Goal: Task Accomplishment & Management: Use online tool/utility

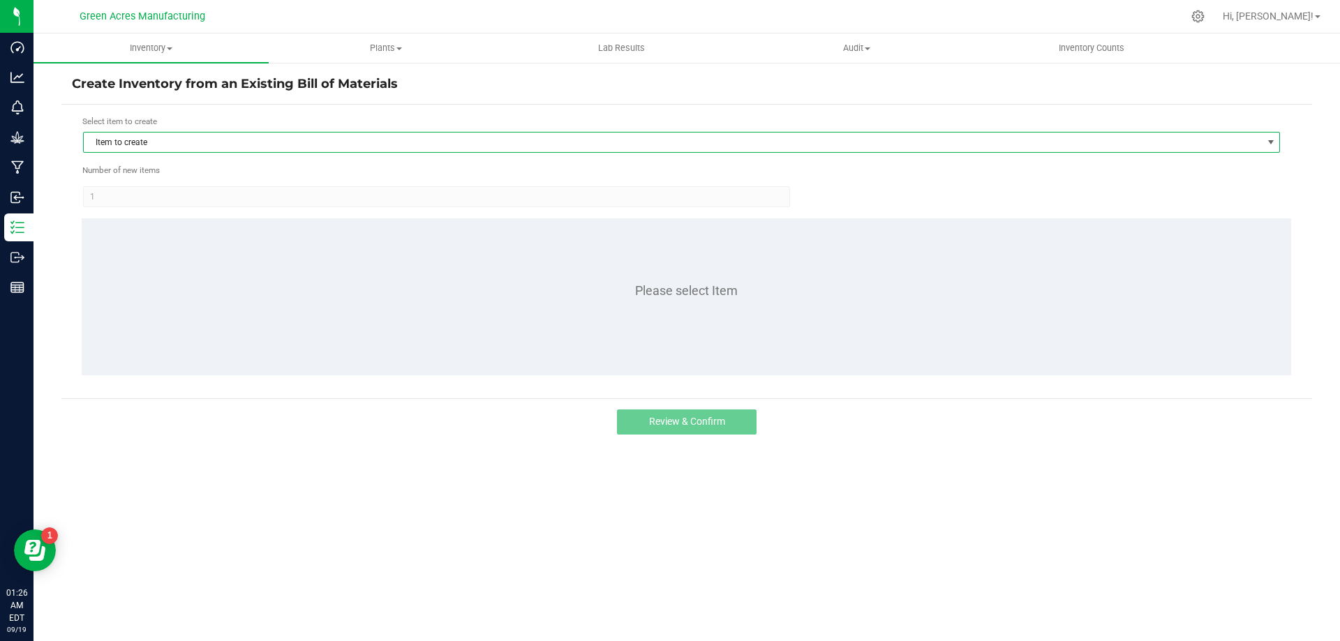
click at [611, 144] on span "Item to create" at bounding box center [673, 143] width 1178 height 20
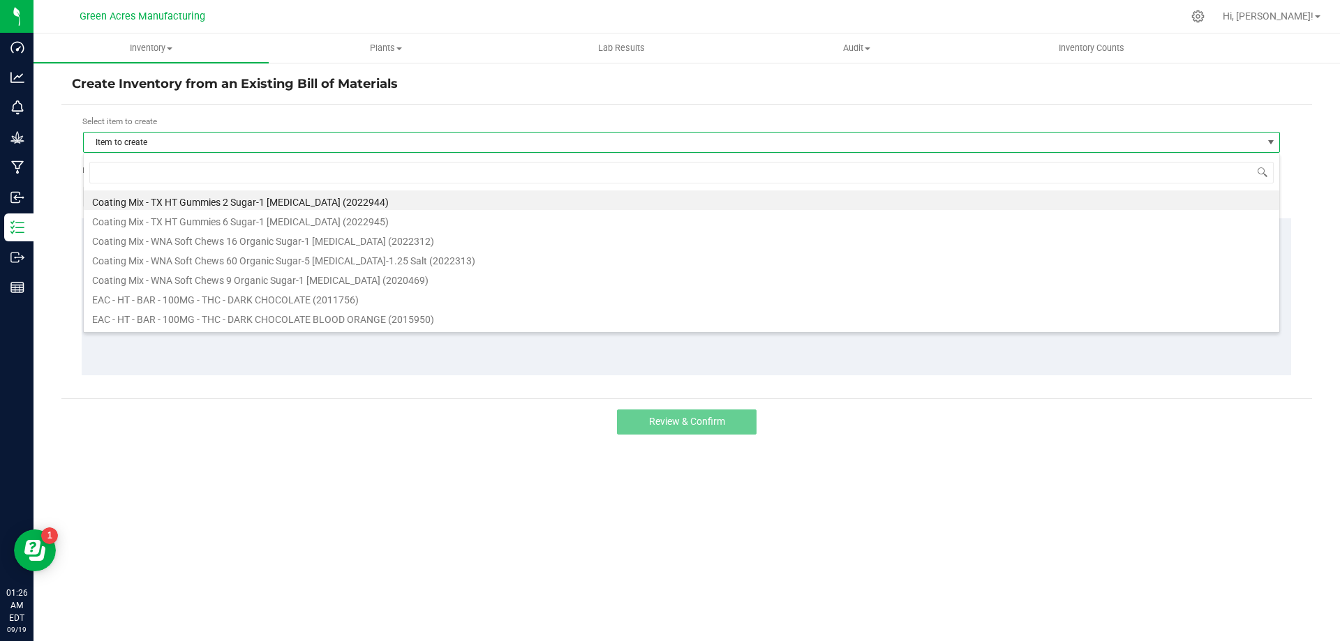
scroll to position [21, 1197]
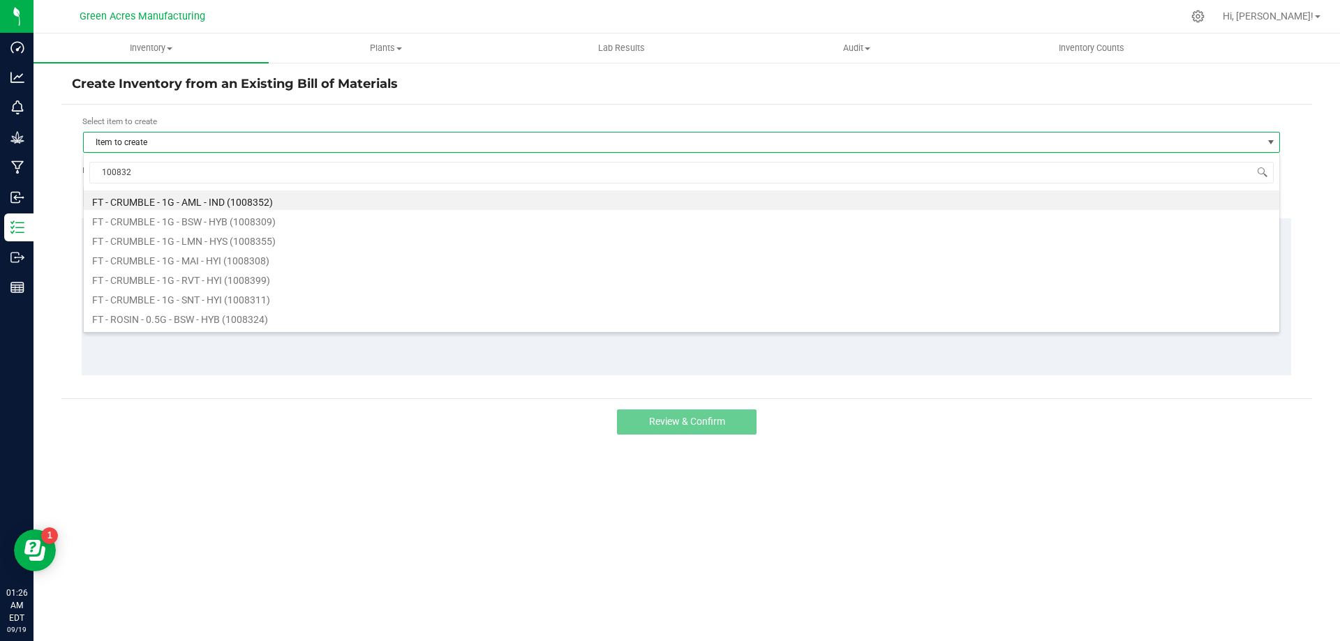
type input "1008328"
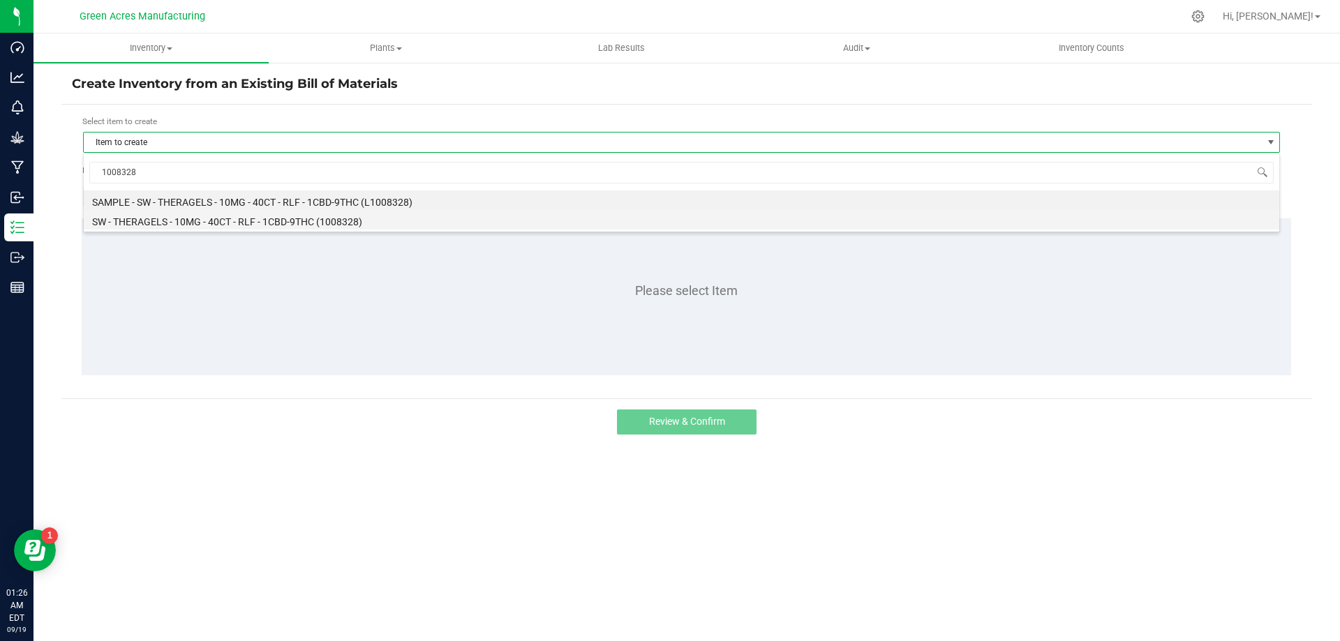
click at [249, 217] on li "SW - THERAGELS - 10MG - 40CT - RLF - 1CBD-9THC (1008328)" at bounding box center [681, 220] width 1195 height 20
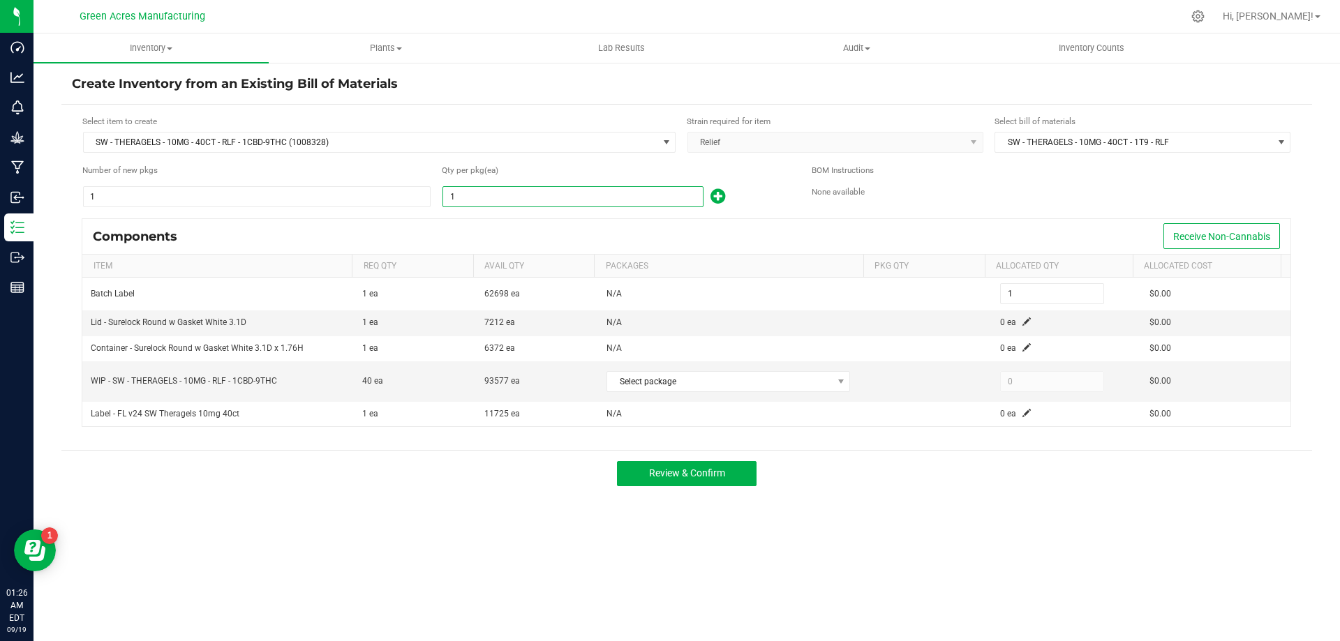
click at [505, 202] on input "1" at bounding box center [573, 197] width 260 height 20
type input "2"
type input "23"
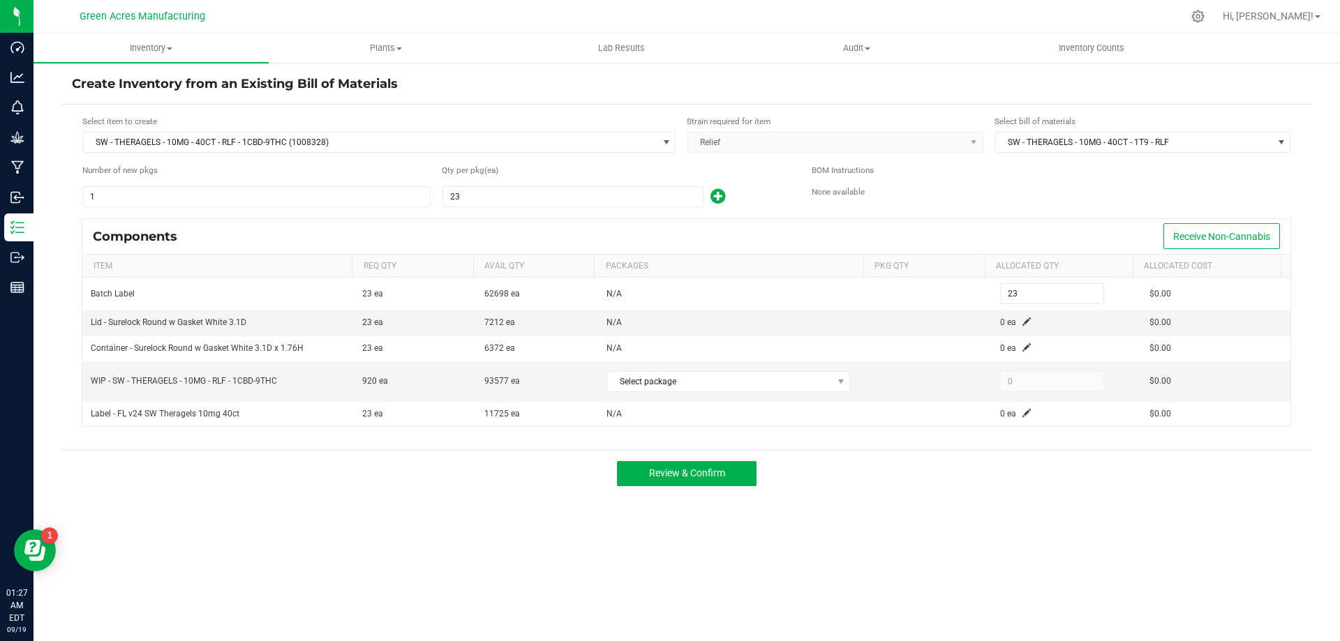
click at [975, 197] on div "None available" at bounding box center [1051, 192] width 479 height 13
click at [678, 193] on input "23" at bounding box center [573, 197] width 260 height 20
type input "2"
type input "23"
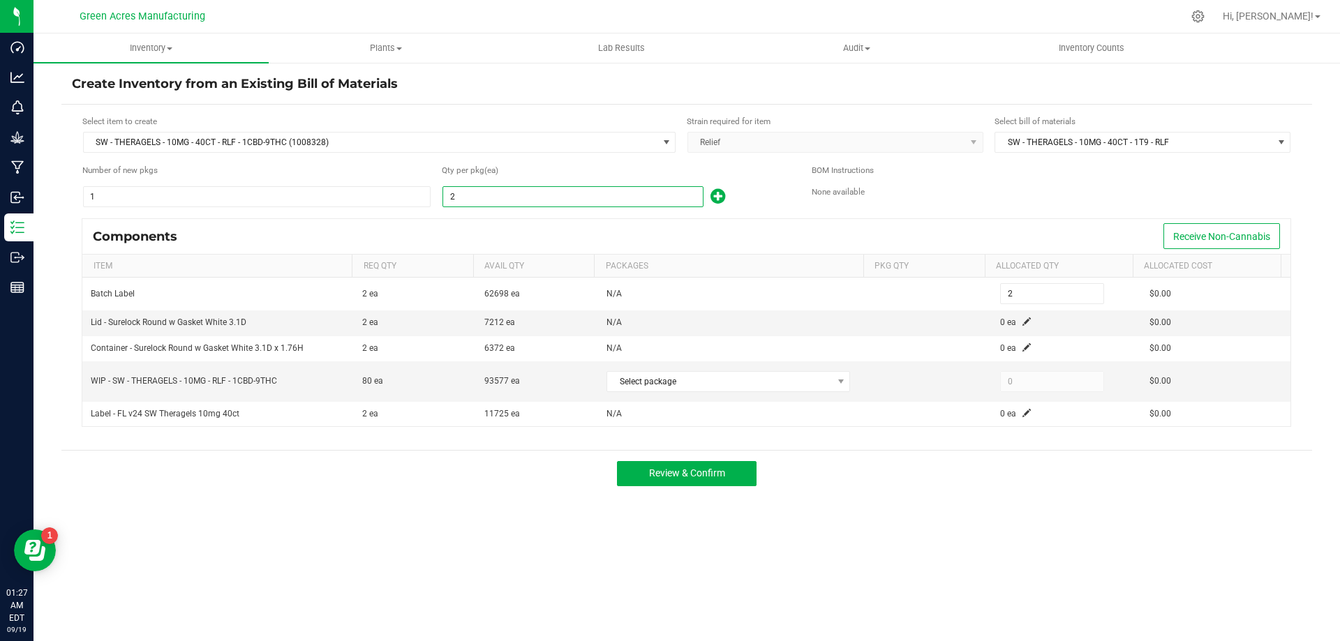
type input "23"
type input "238"
type input "2380"
type input "2,380"
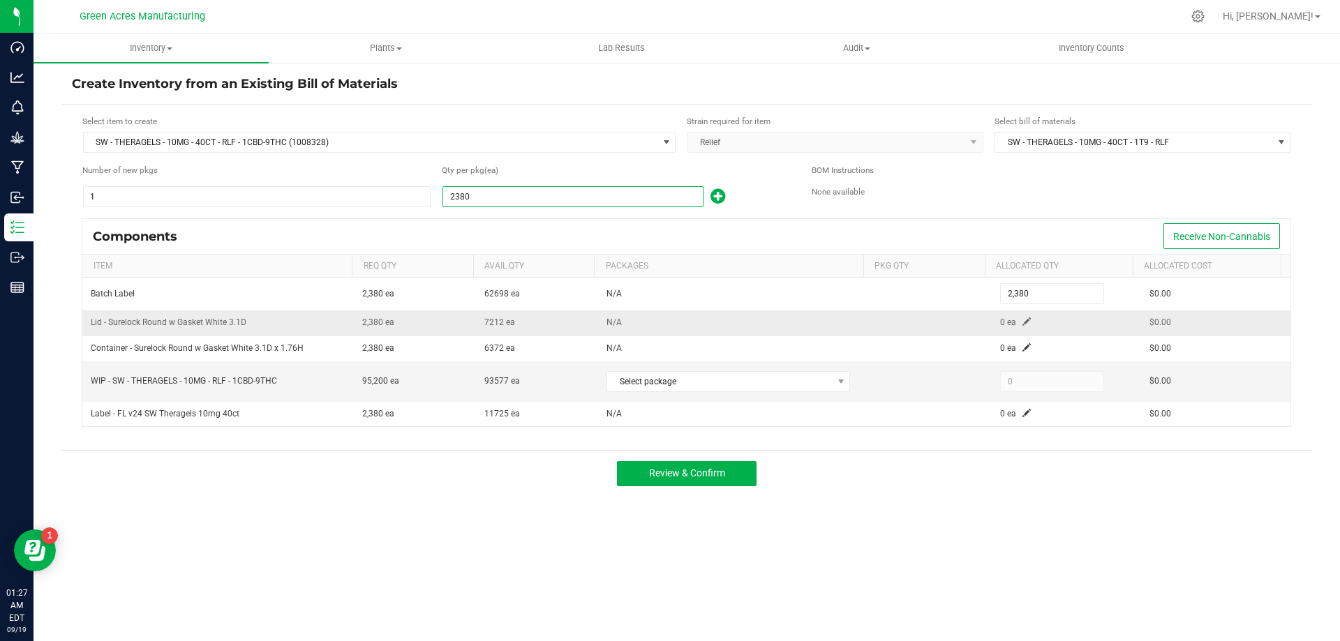
type input "2,380"
click at [1009, 323] on td "0 ea" at bounding box center [1066, 323] width 149 height 25
click at [1010, 322] on td "0 ea" at bounding box center [1066, 323] width 149 height 25
click at [1022, 320] on span at bounding box center [1026, 322] width 8 height 8
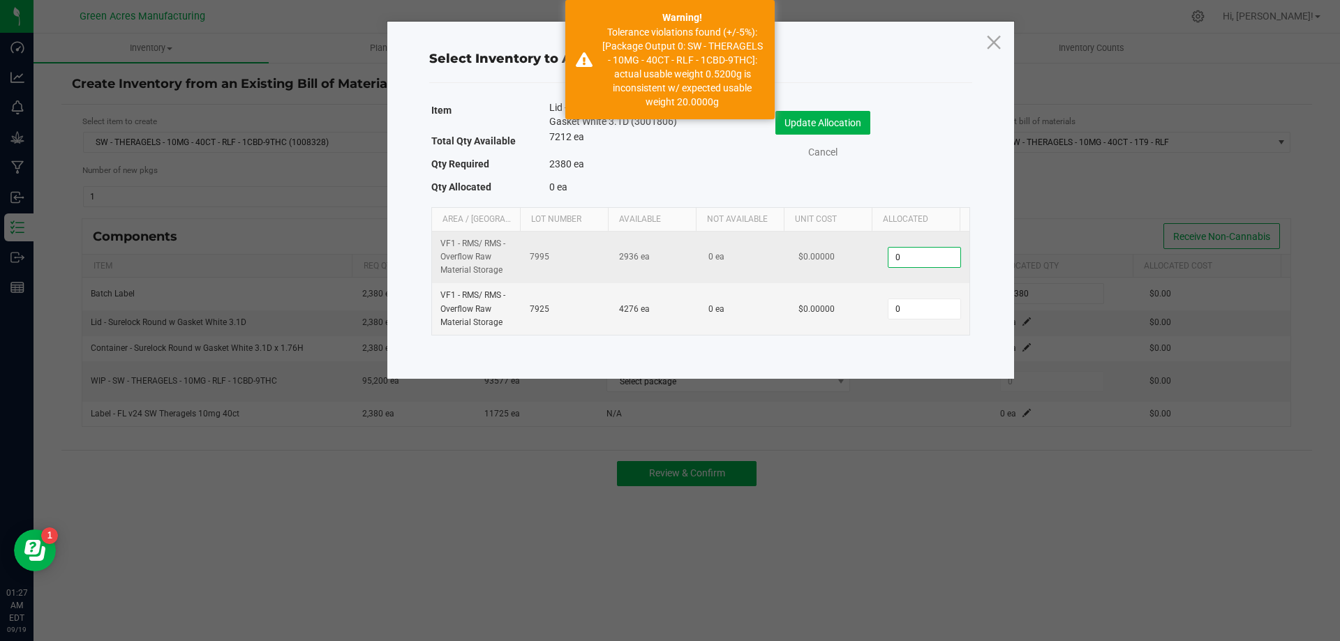
click at [915, 260] on input "0" at bounding box center [923, 258] width 71 height 20
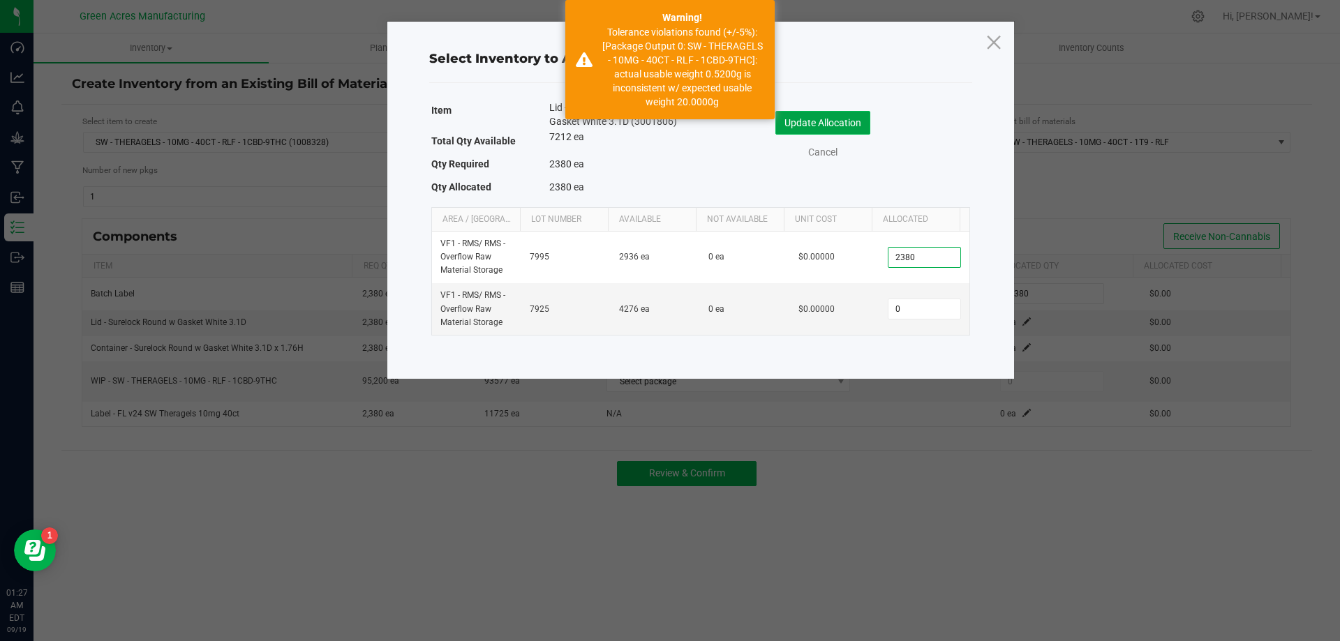
type input "2,380"
click at [863, 123] on button "Update Allocation" at bounding box center [822, 123] width 95 height 24
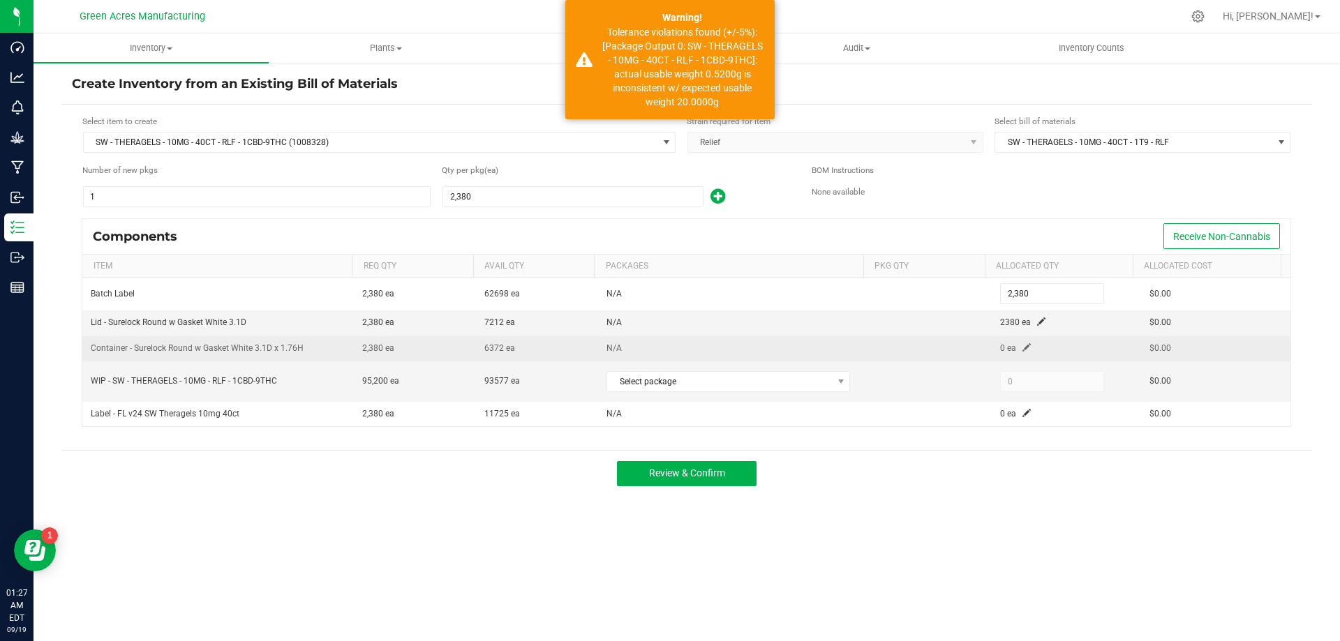
click at [1022, 345] on span at bounding box center [1026, 347] width 8 height 8
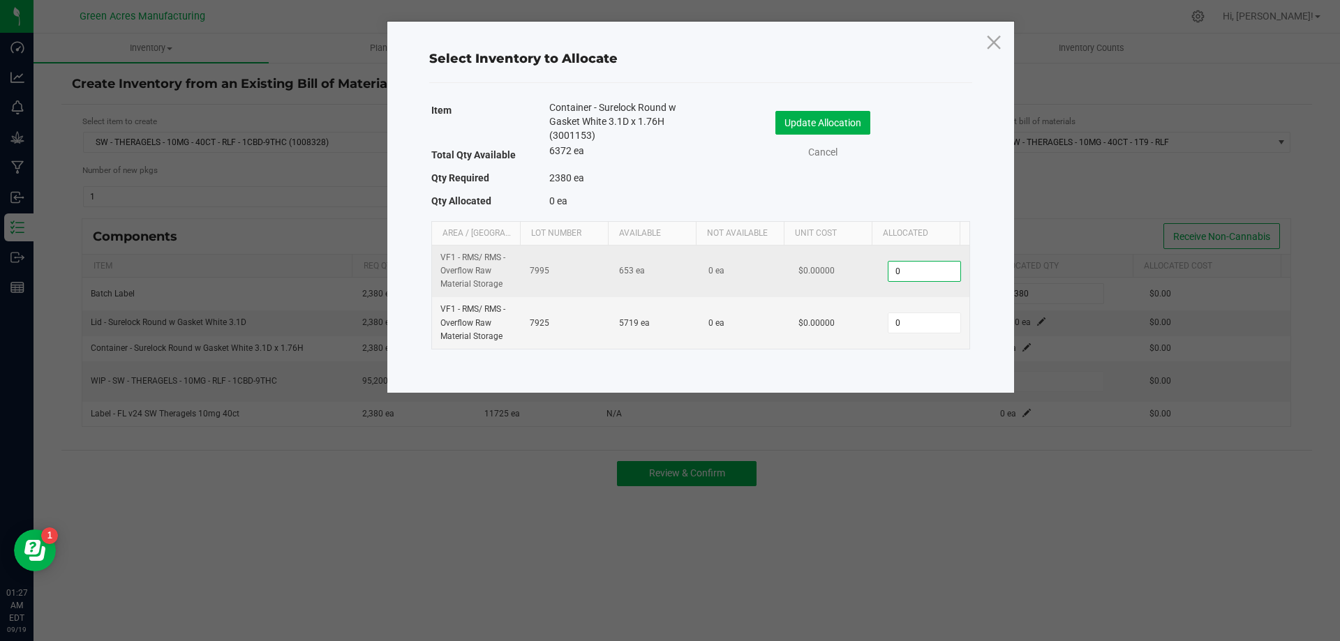
click at [918, 274] on input "0" at bounding box center [923, 272] width 71 height 20
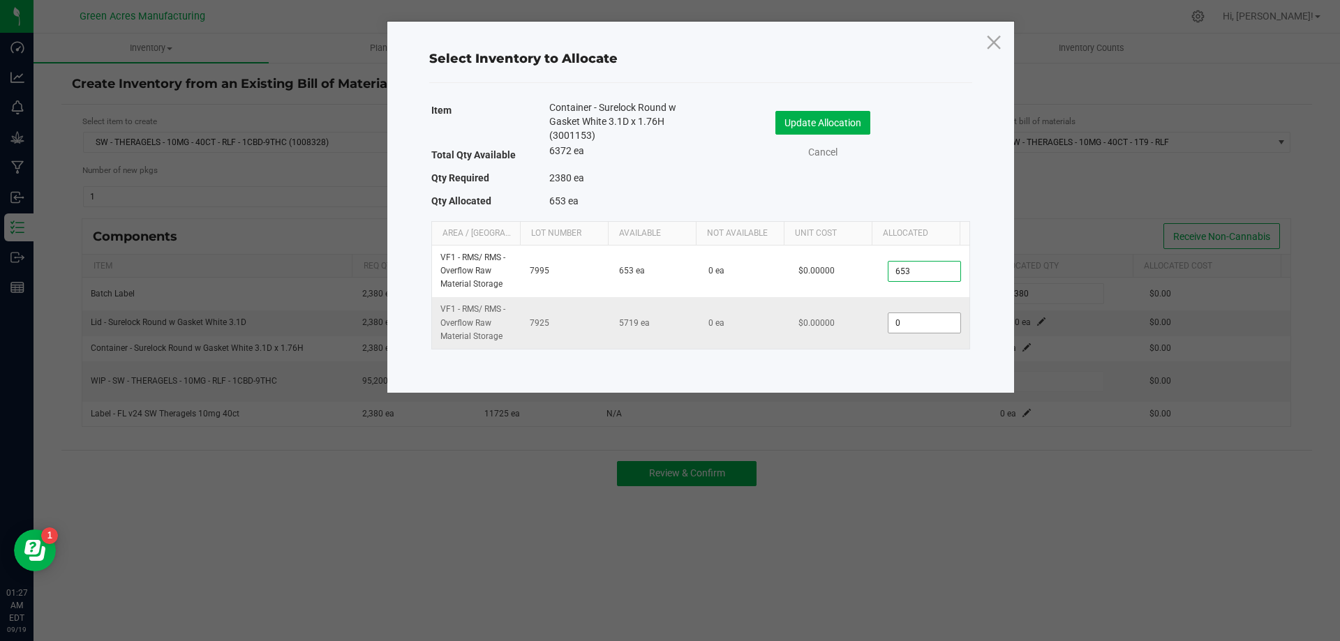
type input "653"
click at [938, 317] on input "0" at bounding box center [923, 323] width 71 height 20
type input "1,727"
click at [805, 121] on button "Update Allocation" at bounding box center [822, 123] width 95 height 24
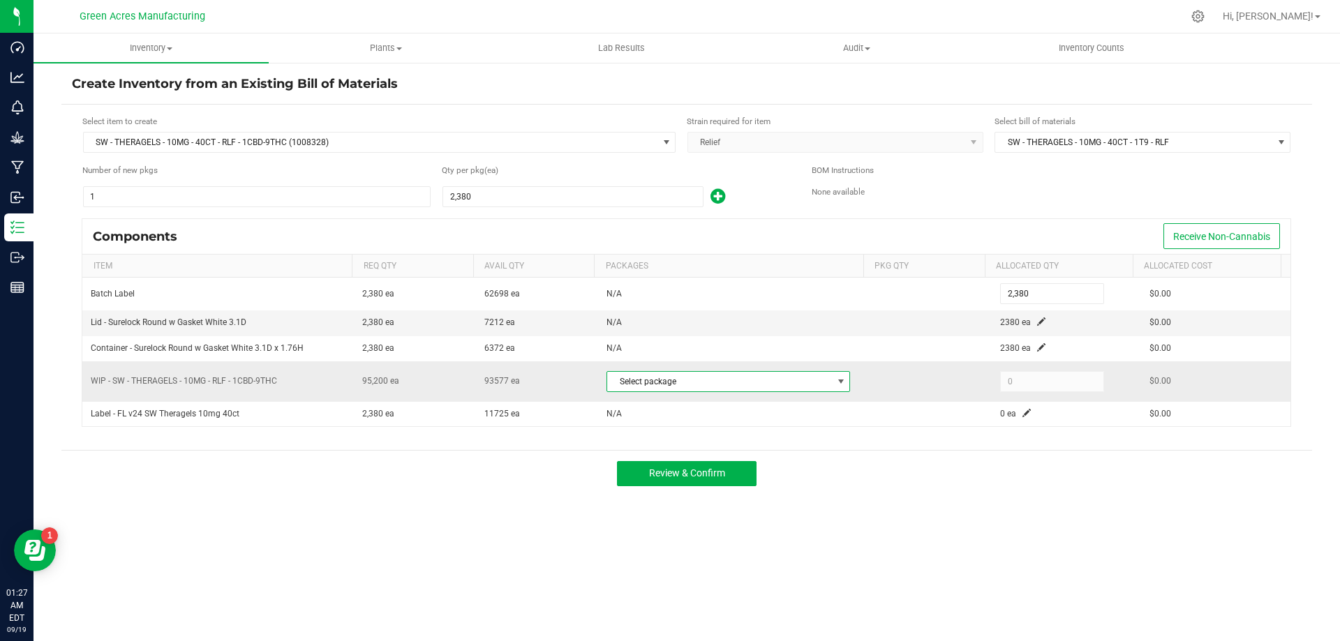
click at [821, 385] on span "Select package" at bounding box center [719, 382] width 225 height 20
click at [789, 445] on li "1649296315932030 (TG250916RLF1-F-0918)" at bounding box center [735, 439] width 264 height 20
type input "93,577"
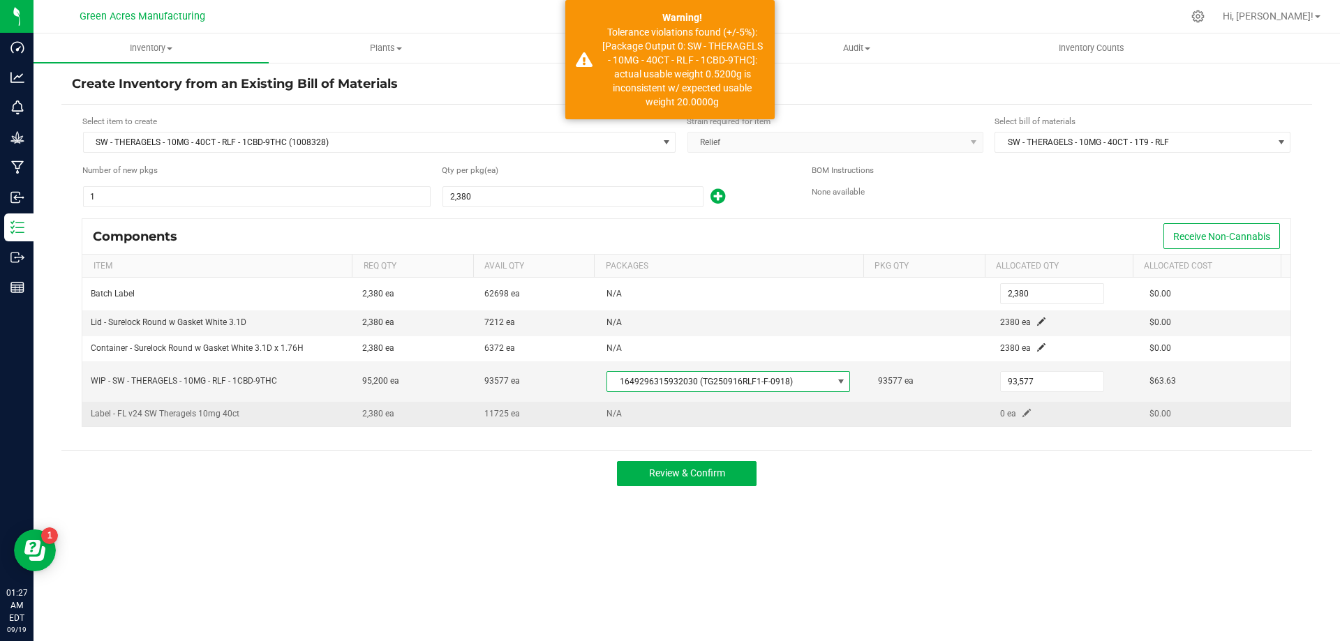
click at [1022, 411] on span at bounding box center [1026, 413] width 8 height 8
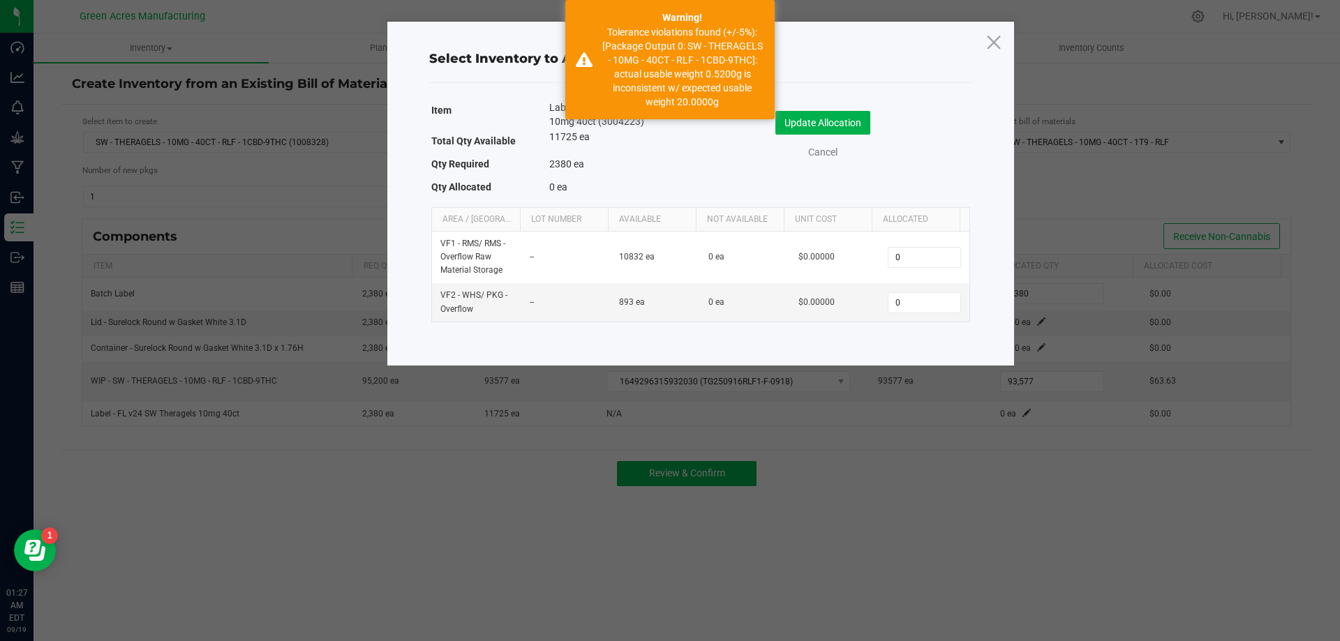
click at [911, 322] on div "Item Label - FL v24 SW Theragels 10mg 40ct (3004223) Total Qty Available 11725 …" at bounding box center [701, 212] width 550 height 228
click at [913, 307] on input "0" at bounding box center [923, 303] width 71 height 20
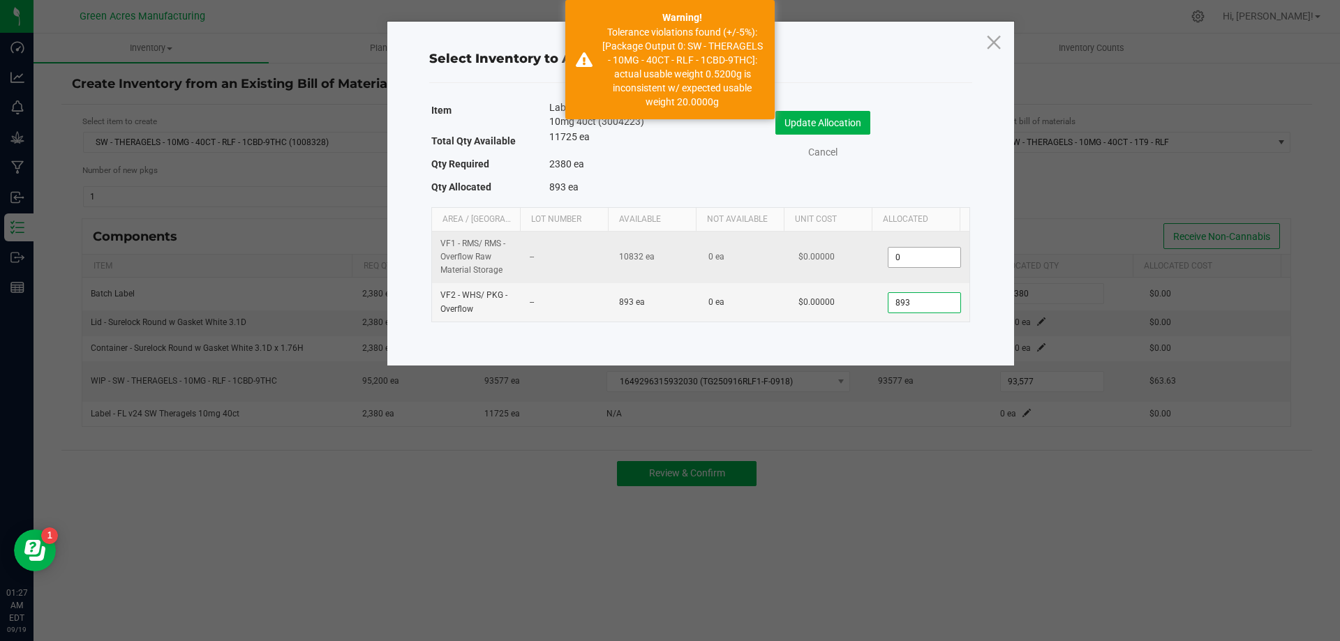
type input "893"
click at [907, 252] on input "0" at bounding box center [923, 258] width 71 height 20
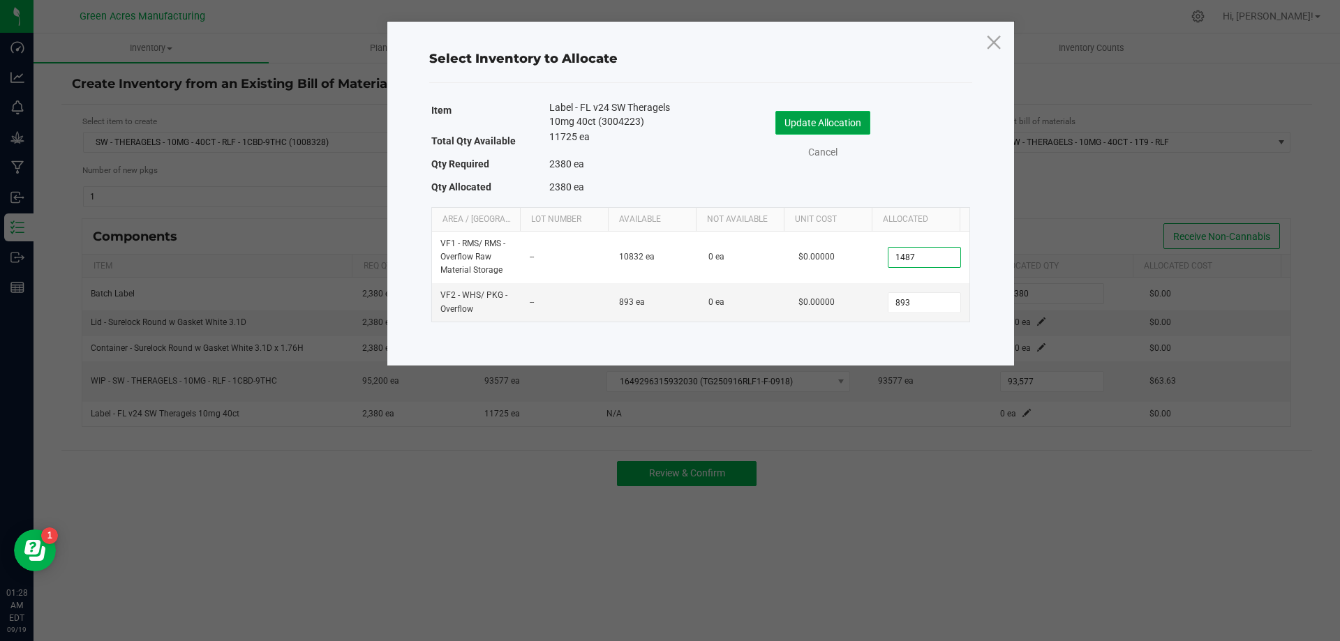
type input "1,487"
click at [852, 124] on button "Update Allocation" at bounding box center [822, 123] width 95 height 24
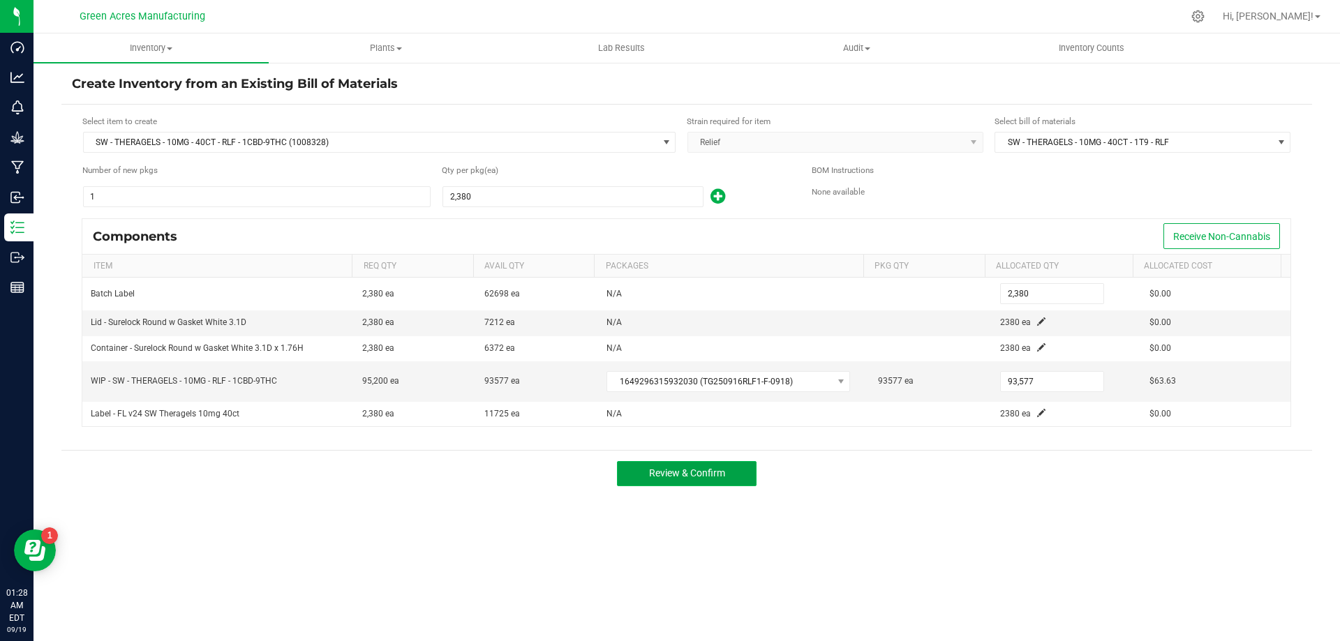
click at [723, 471] on span "Review & Confirm" at bounding box center [687, 473] width 76 height 11
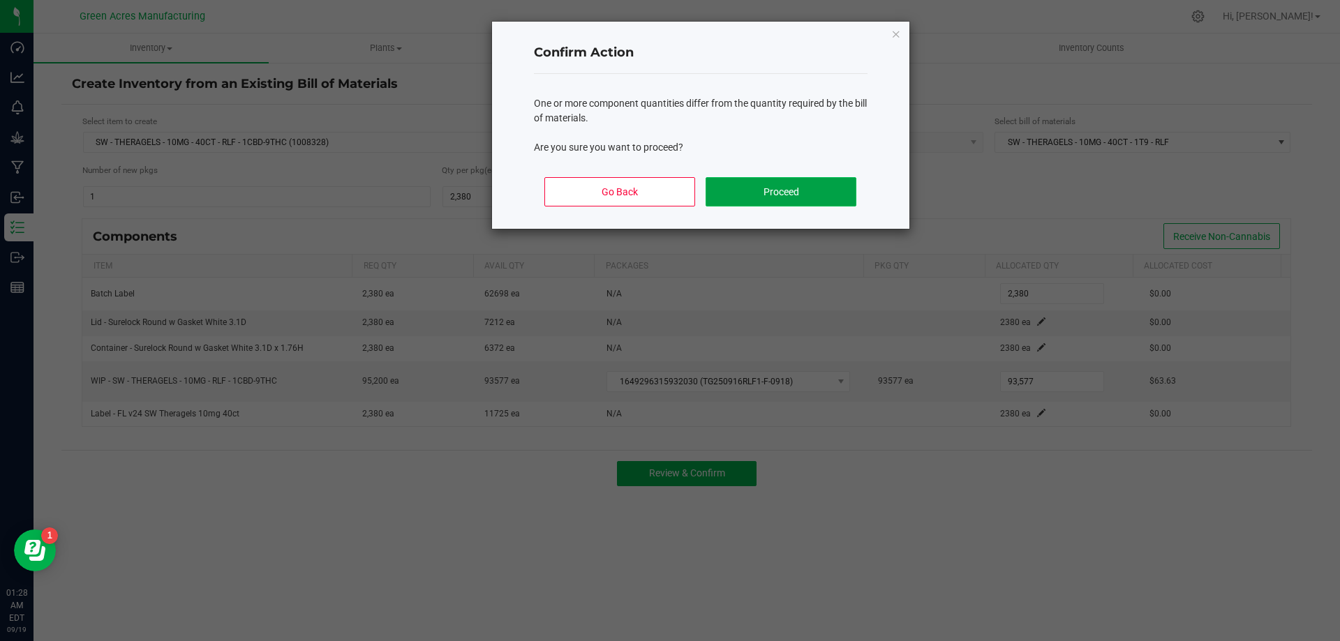
click at [799, 204] on button "Proceed" at bounding box center [781, 191] width 150 height 29
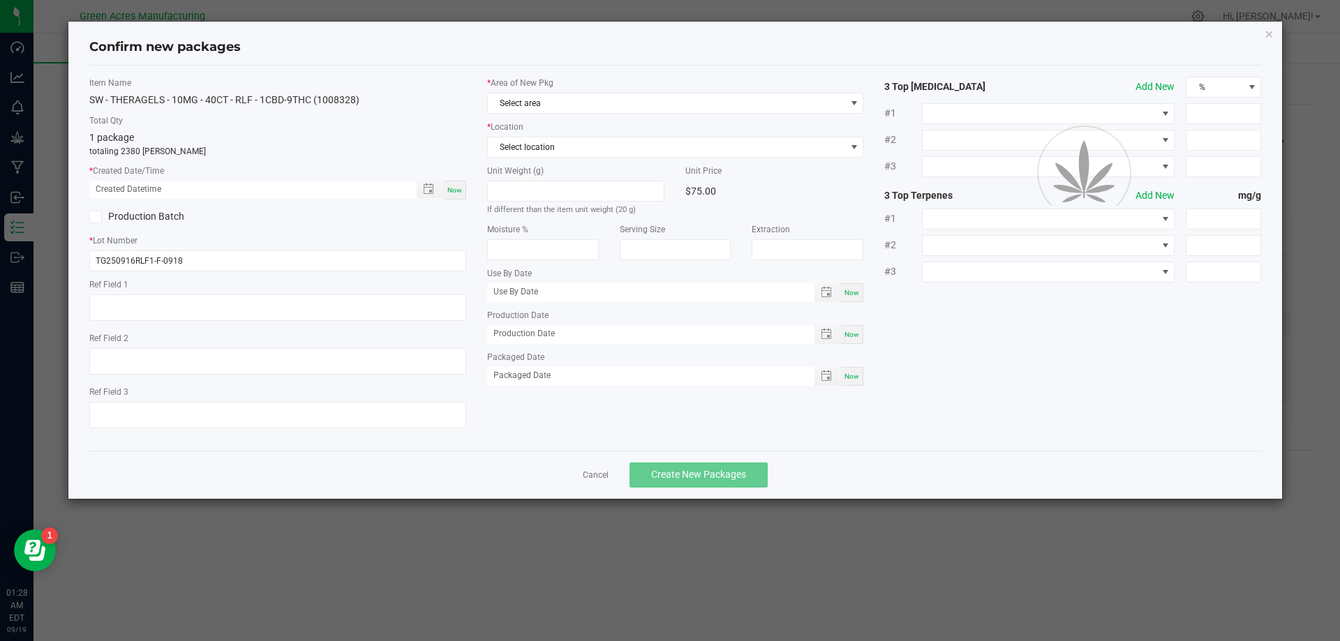
type textarea "3 bucket run."
click at [449, 186] on span "Now" at bounding box center [454, 190] width 15 height 8
type input "[DATE] 01:28 AM"
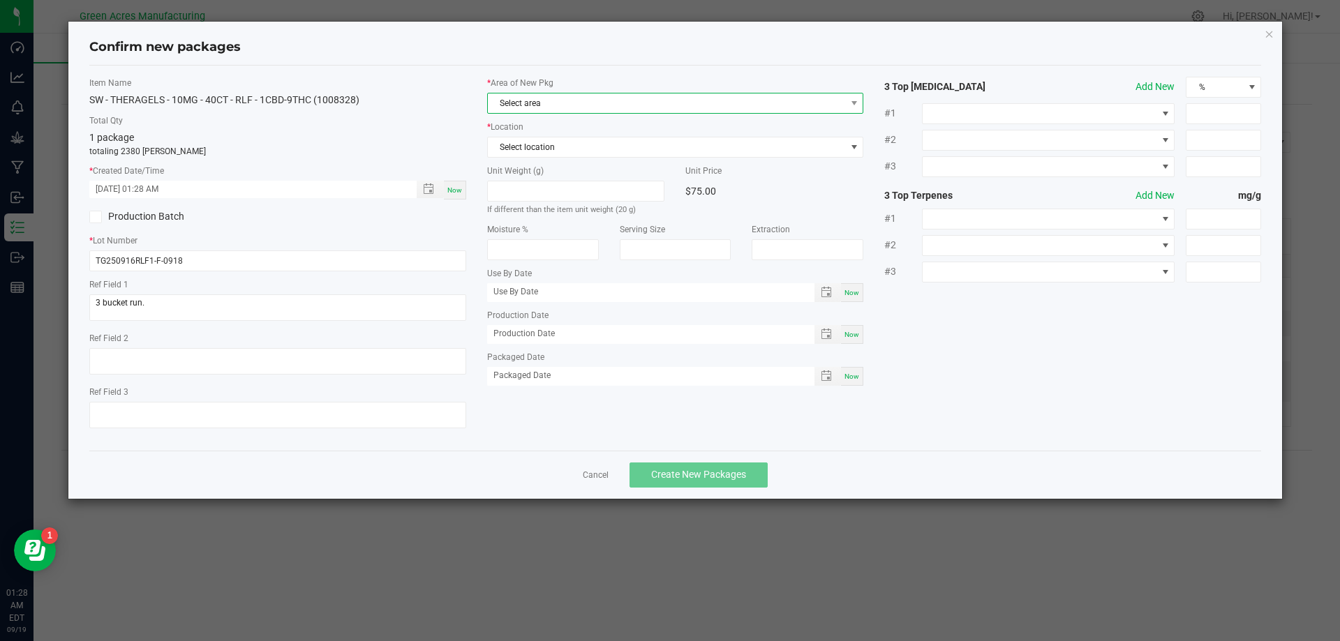
click at [588, 104] on span "Select area" at bounding box center [667, 104] width 358 height 20
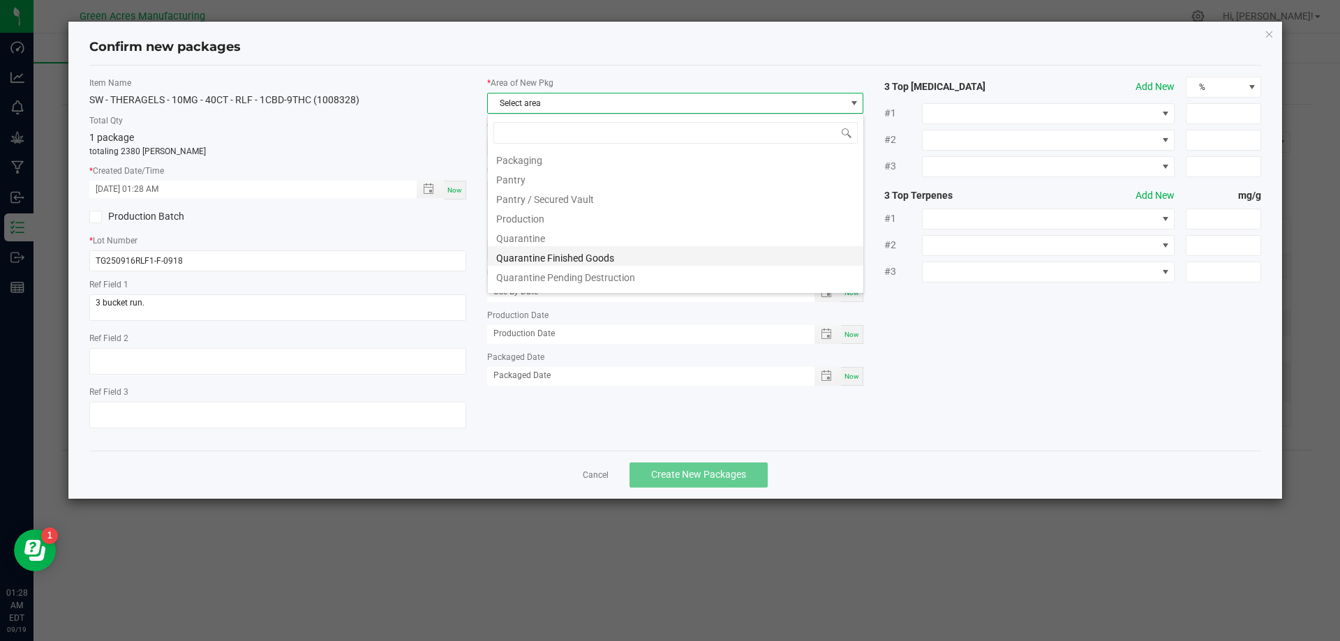
scroll to position [349, 0]
click at [587, 224] on li "Pantry / Secured Vault" at bounding box center [675, 222] width 375 height 20
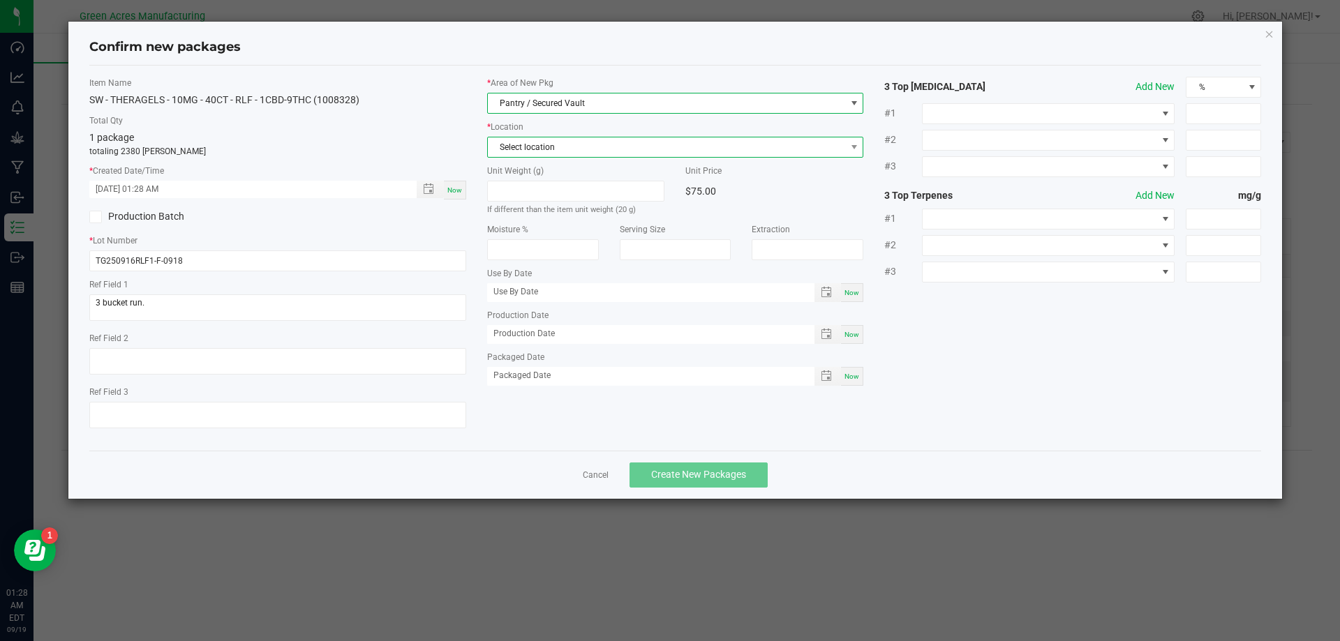
click at [604, 142] on span "Select location" at bounding box center [667, 147] width 358 height 20
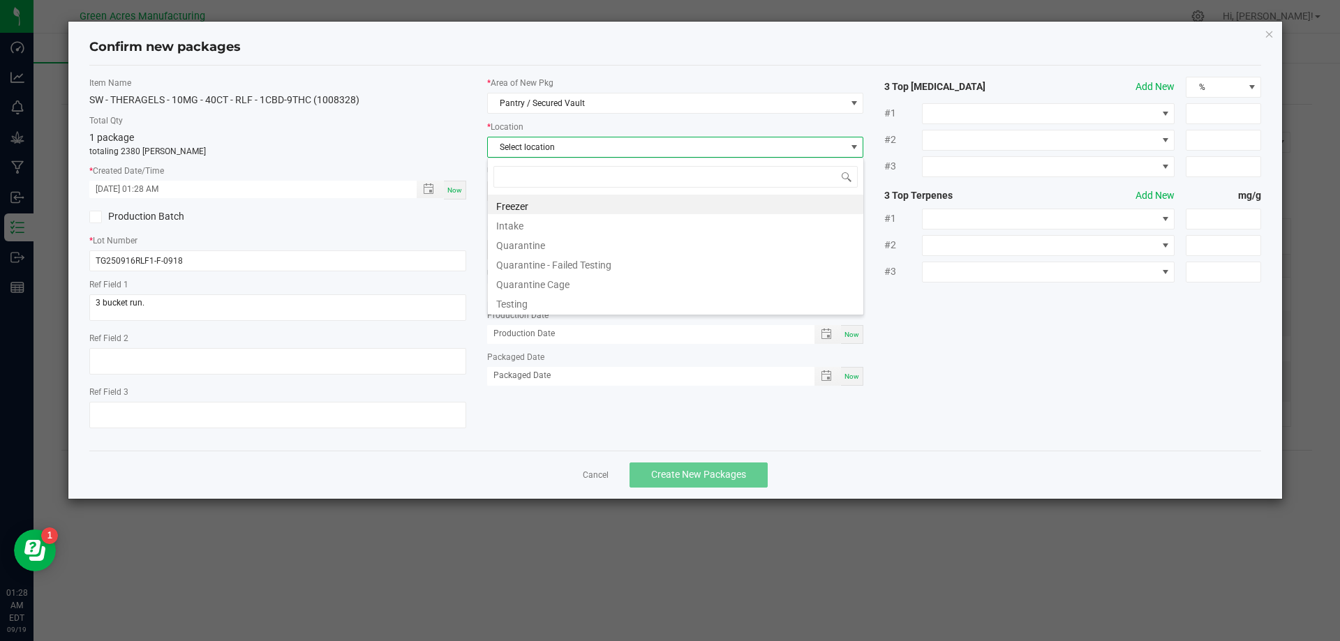
scroll to position [21, 377]
click at [605, 228] on li "Intake" at bounding box center [675, 224] width 375 height 20
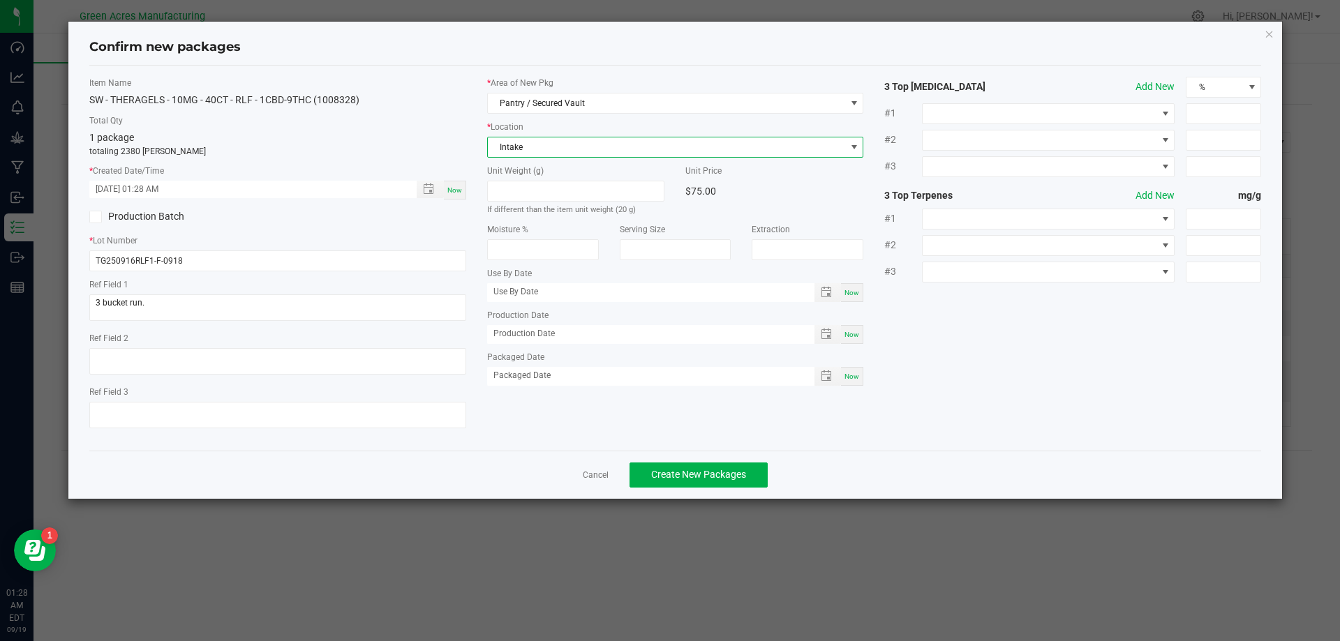
click at [473, 234] on div "Item Name SW - THERAGELS - 10MG - 40CT - RLF - 1CBD-9THC (1008328) Total Qty 1 …" at bounding box center [278, 258] width 398 height 363
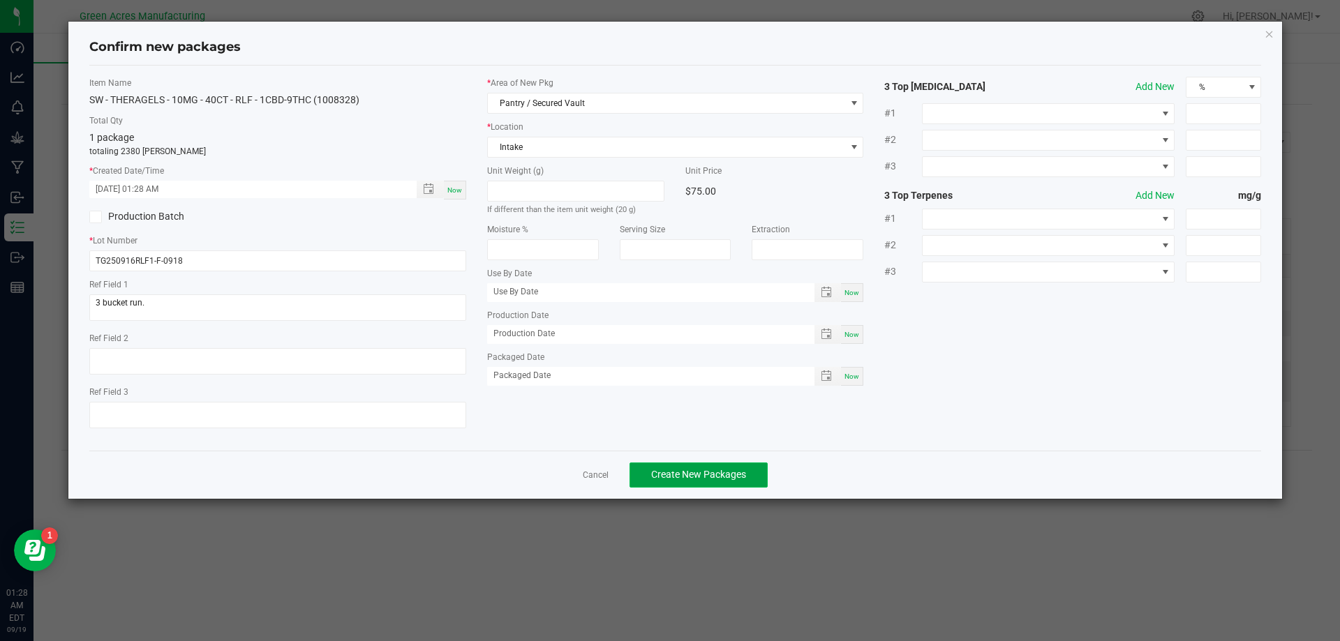
click at [691, 483] on button "Create New Packages" at bounding box center [698, 475] width 138 height 25
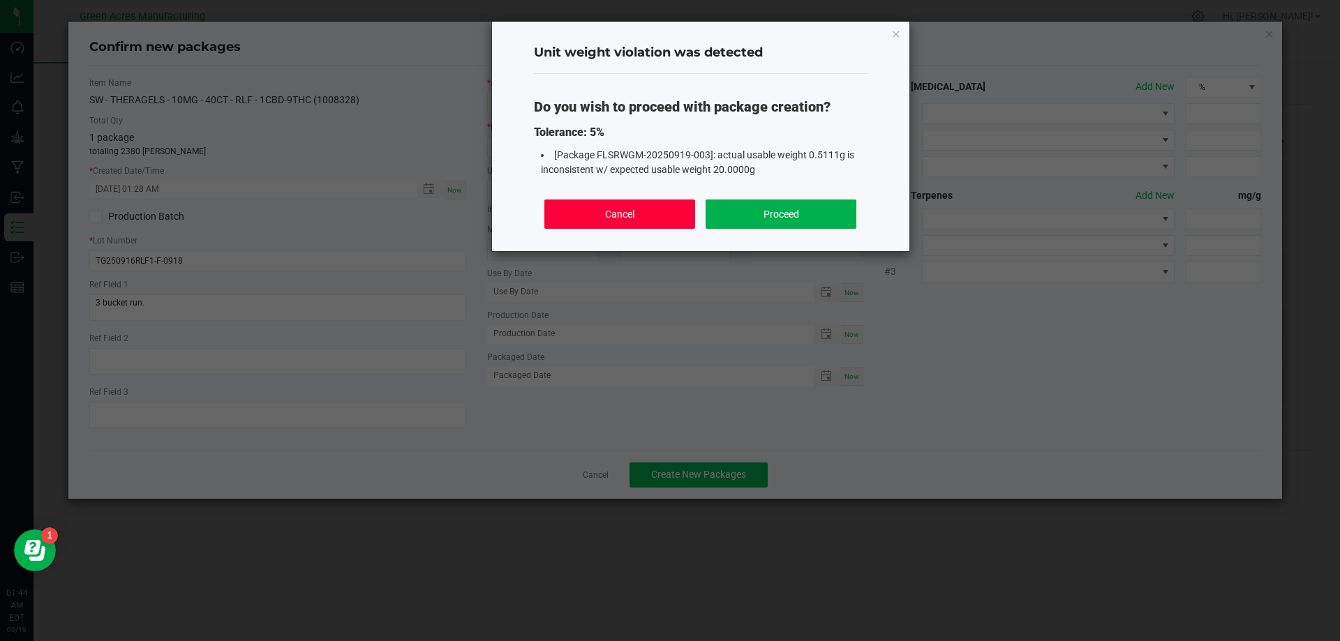
click at [661, 217] on button "Cancel" at bounding box center [619, 214] width 150 height 29
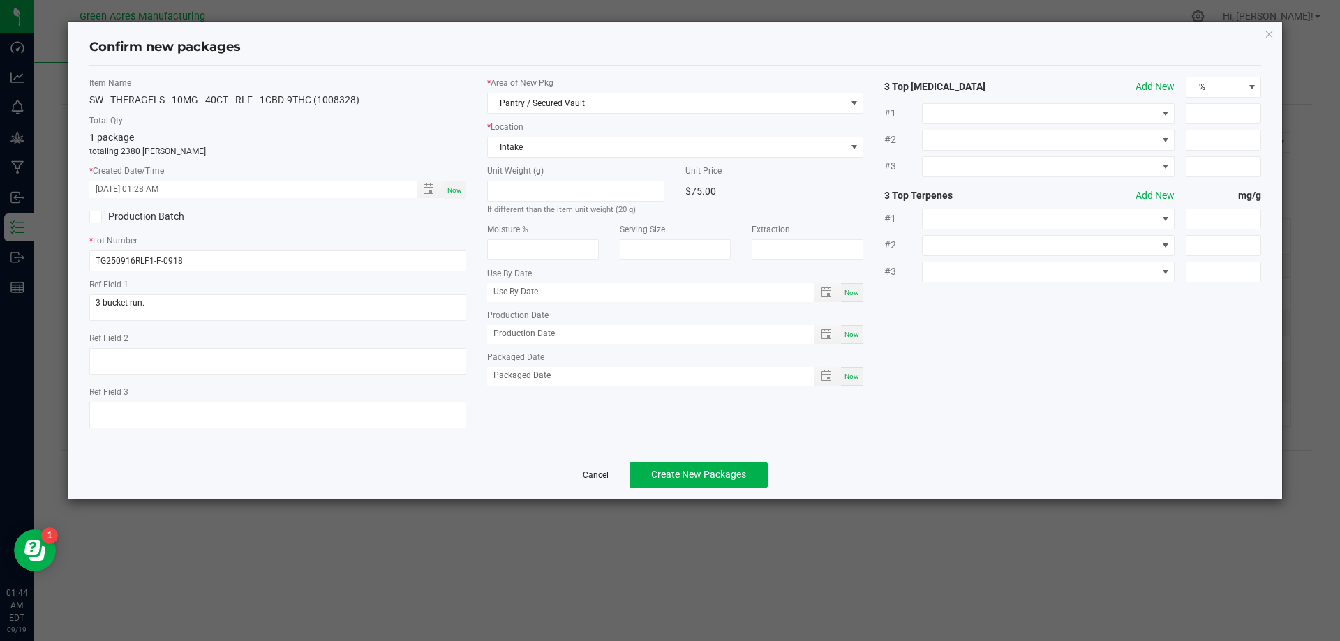
click at [585, 472] on link "Cancel" at bounding box center [596, 476] width 26 height 12
